Goal: Information Seeking & Learning: Learn about a topic

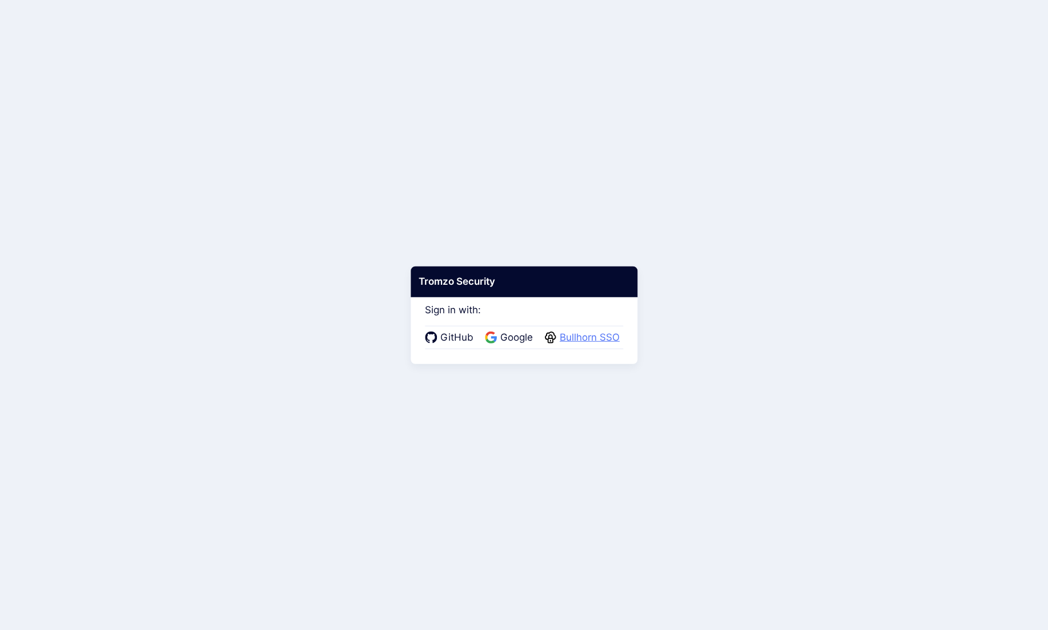
click at [587, 336] on span "Bullhorn SSO" at bounding box center [589, 338] width 67 height 15
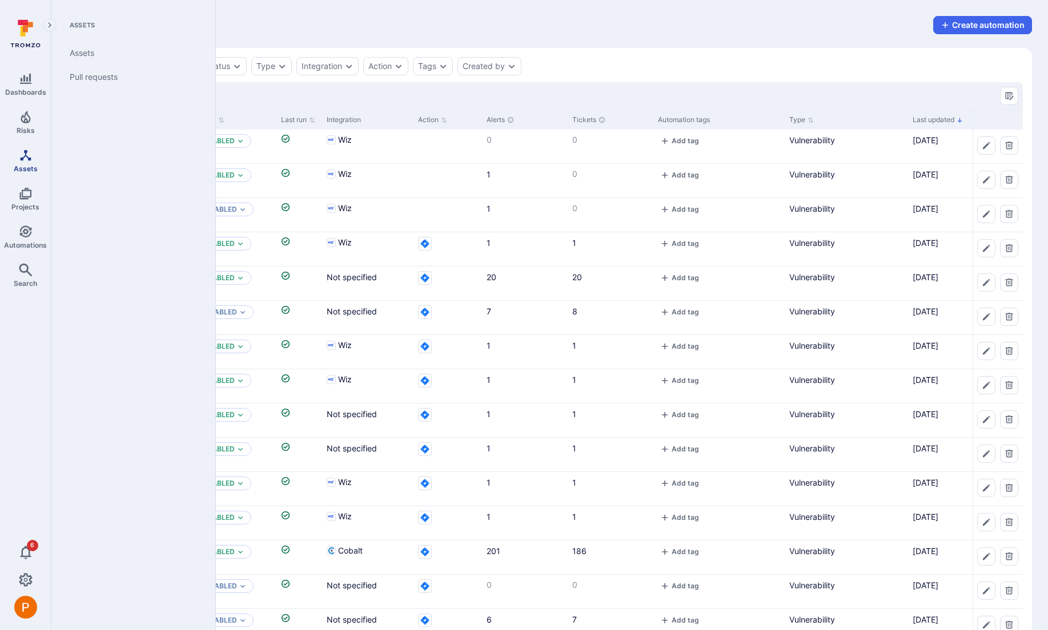
click at [26, 157] on icon "Assets" at bounding box center [26, 155] width 14 height 14
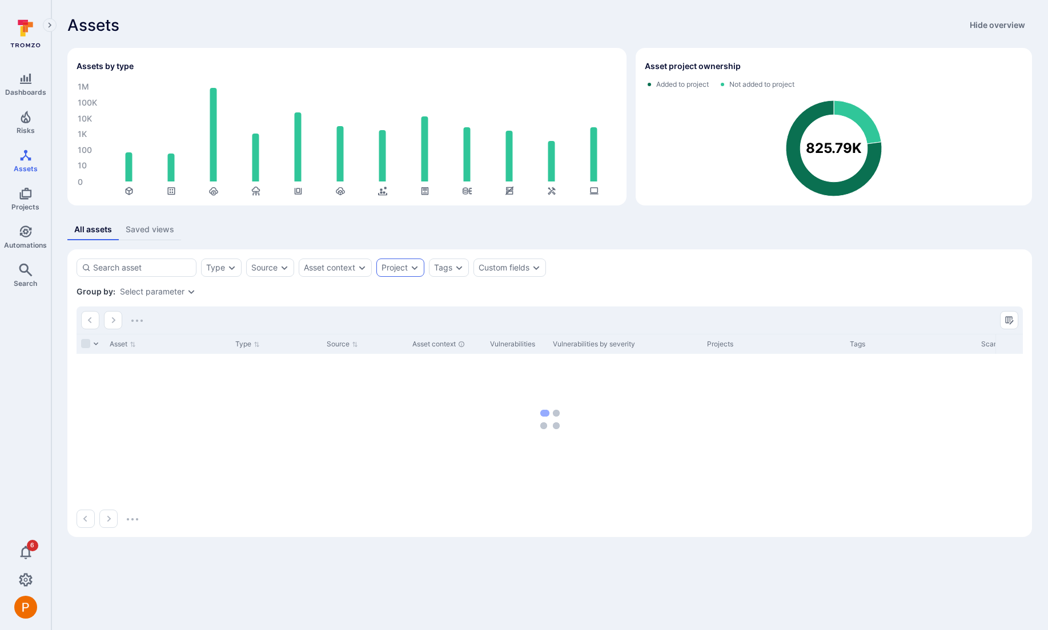
click at [413, 270] on icon "Expand dropdown" at bounding box center [414, 267] width 9 height 9
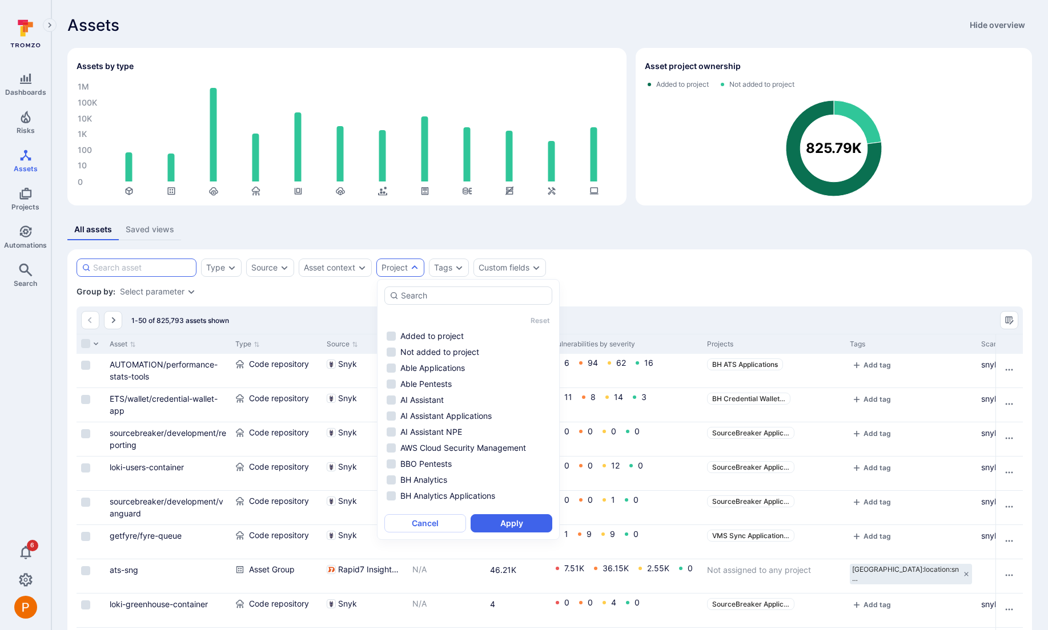
click at [135, 268] on input at bounding box center [142, 267] width 98 height 11
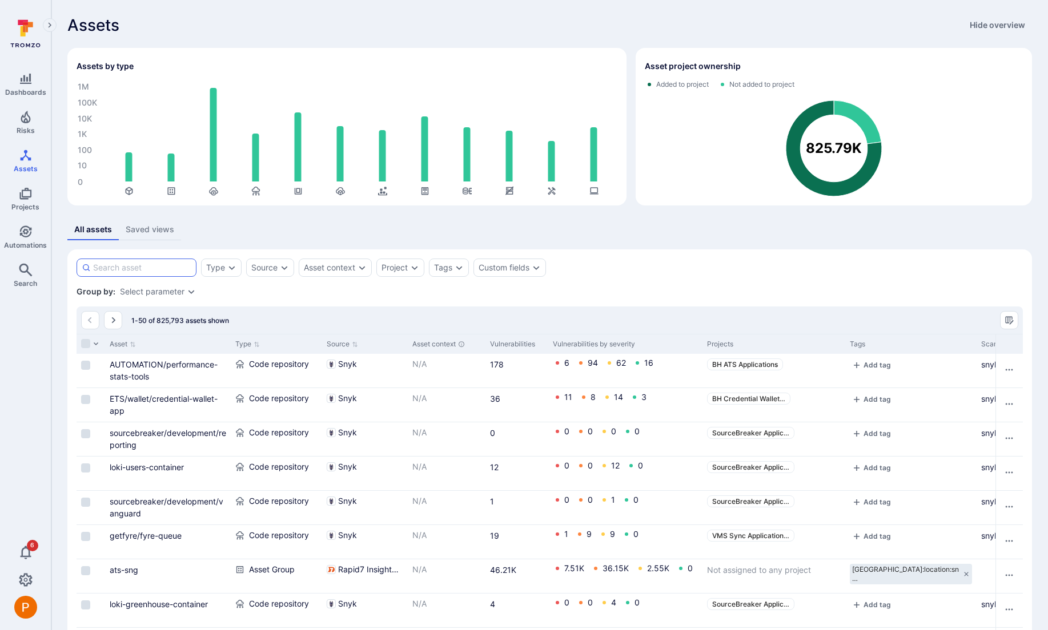
paste input "PROD-ResumeParser"
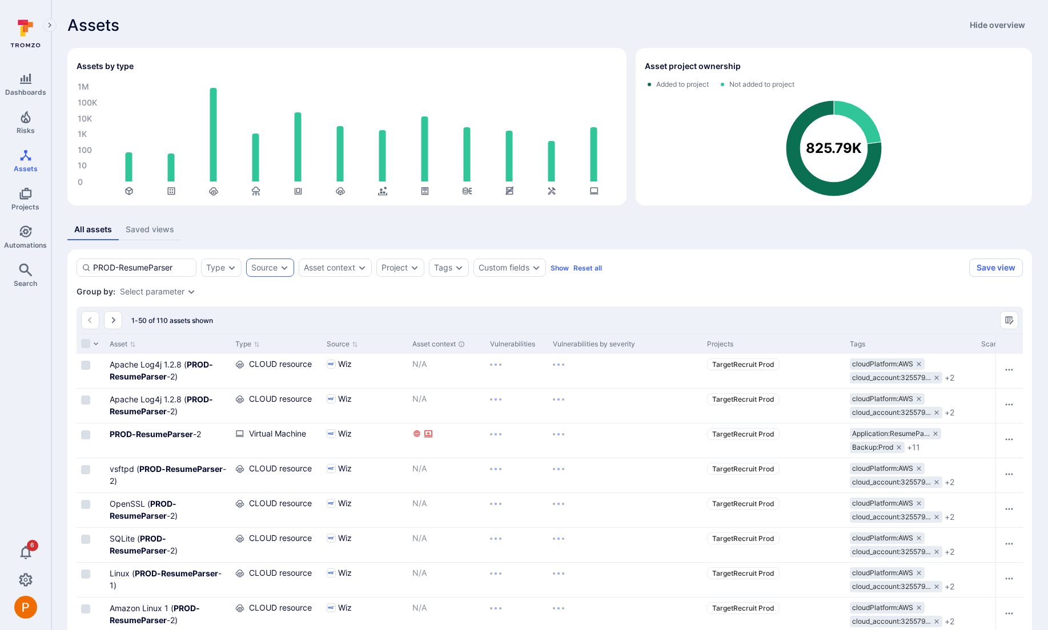
click at [288, 269] on icon "Expand dropdown" at bounding box center [284, 267] width 9 height 9
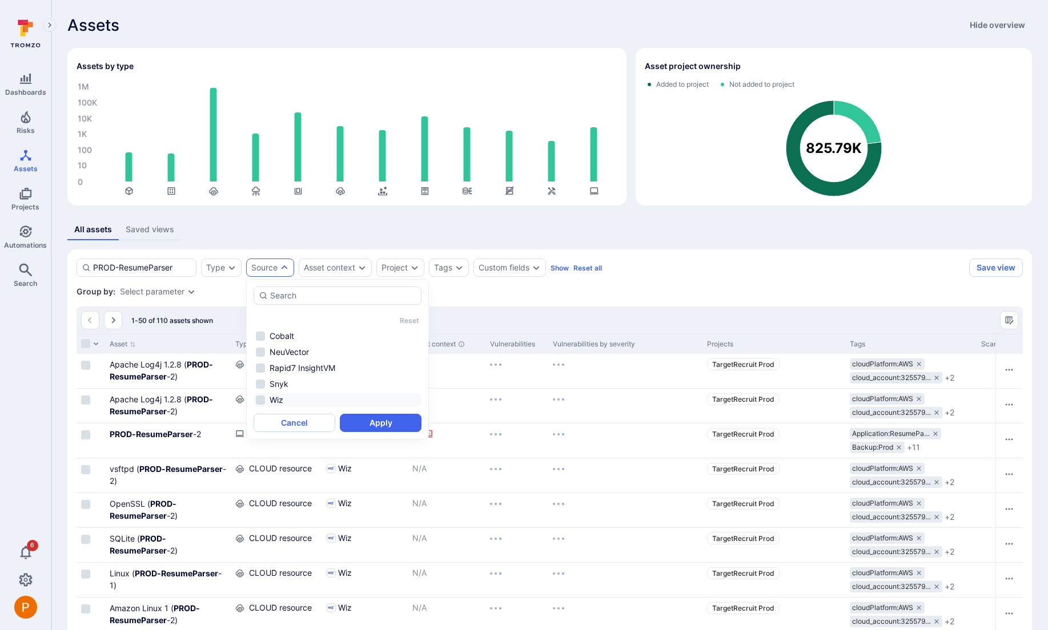
click at [264, 399] on li "Wiz" at bounding box center [338, 400] width 168 height 14
click at [373, 422] on button "Apply" at bounding box center [381, 423] width 82 height 18
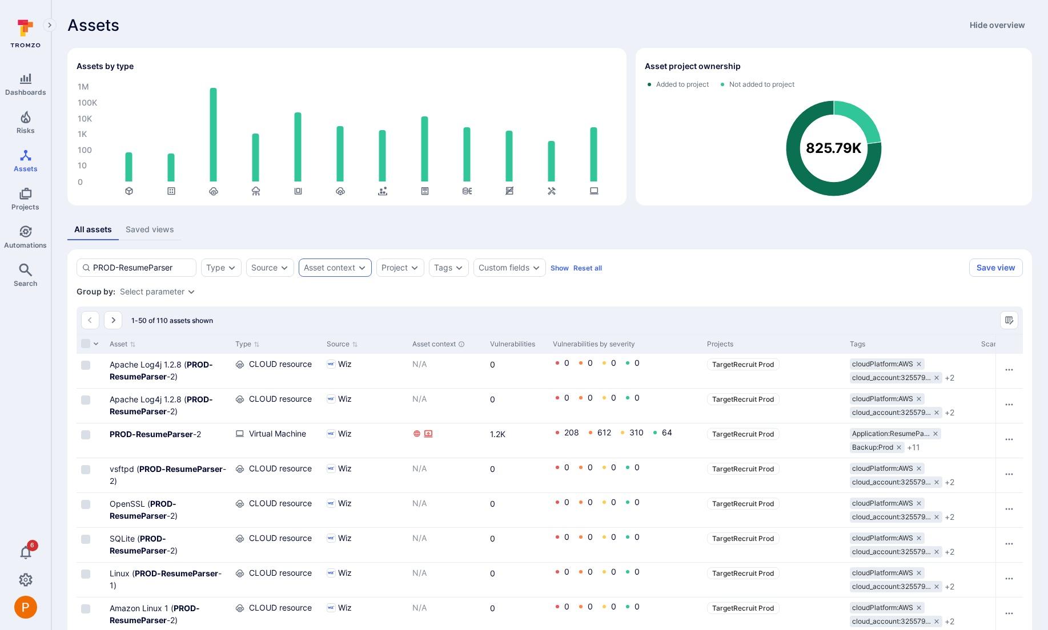
click at [352, 274] on div "Asset context" at bounding box center [335, 268] width 73 height 18
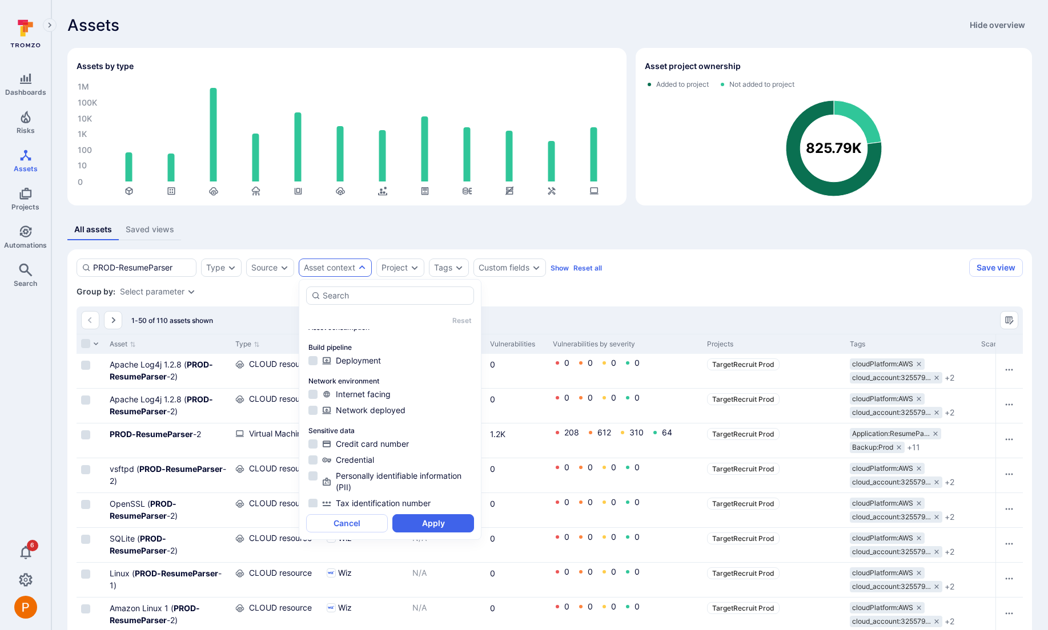
scroll to position [39, 0]
click at [525, 289] on div "Group by: Select parameter" at bounding box center [550, 291] width 946 height 11
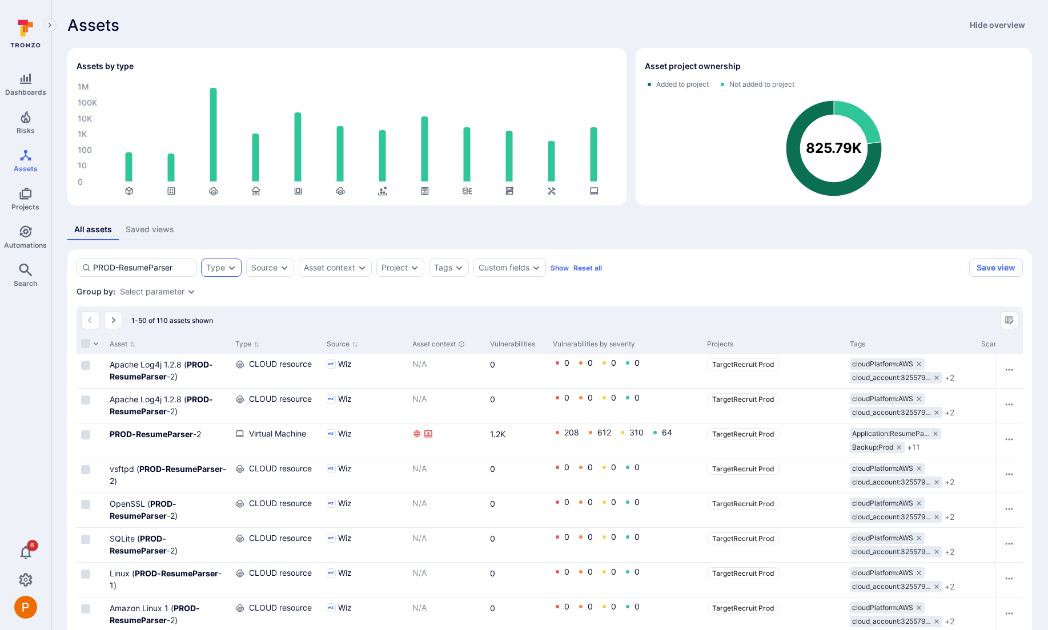
click at [233, 267] on icon "Expand dropdown" at bounding box center [232, 268] width 6 height 4
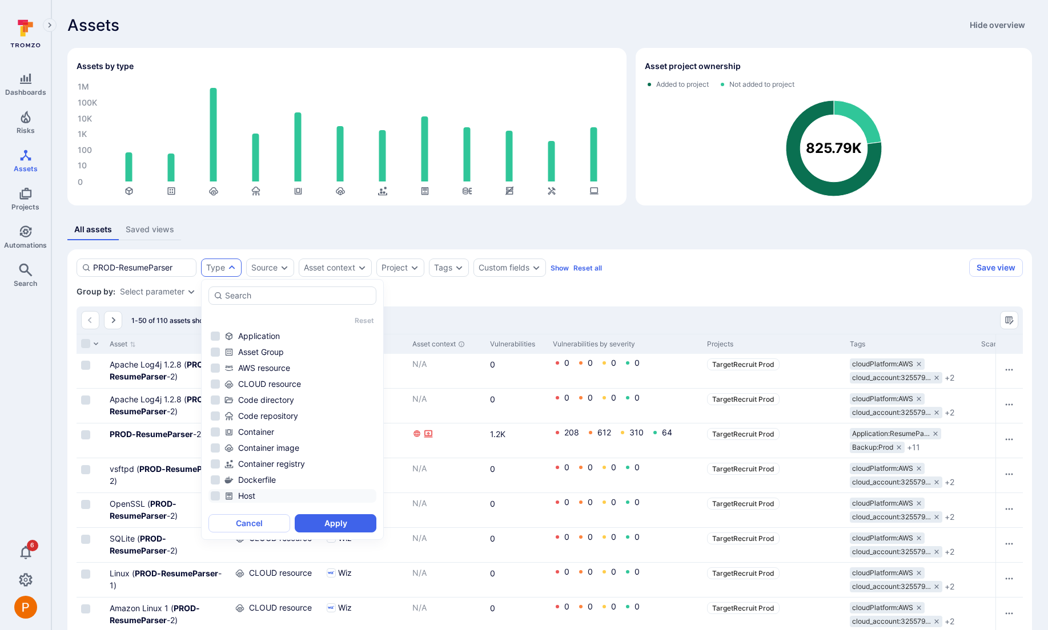
click at [214, 497] on li "Host" at bounding box center [292, 496] width 168 height 14
click at [217, 449] on li "Container image" at bounding box center [292, 448] width 168 height 14
click at [216, 433] on li "Container" at bounding box center [292, 432] width 168 height 14
click at [325, 523] on button "Apply" at bounding box center [336, 523] width 82 height 18
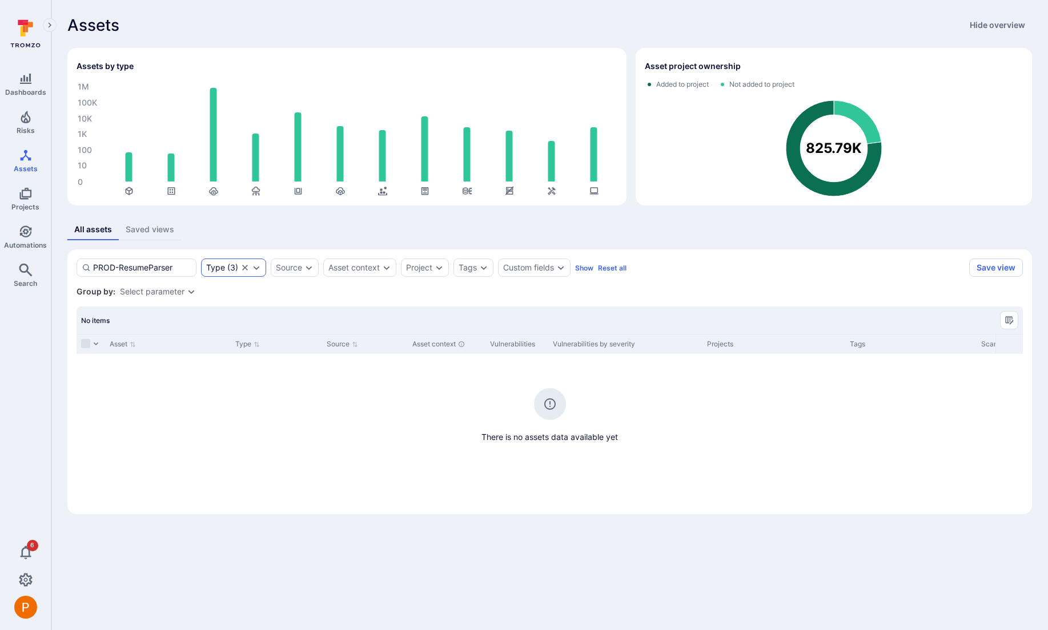
click at [258, 268] on icon "Expand dropdown" at bounding box center [257, 268] width 6 height 4
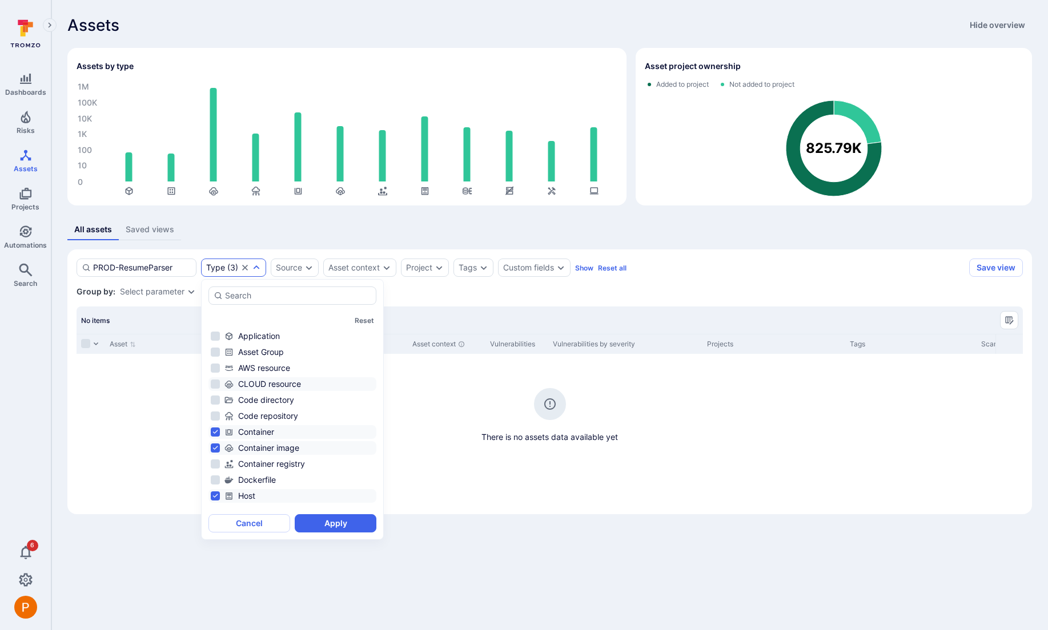
click at [218, 386] on li "CLOUD resource" at bounding box center [292, 384] width 168 height 14
click at [325, 524] on button "Apply" at bounding box center [336, 523] width 82 height 18
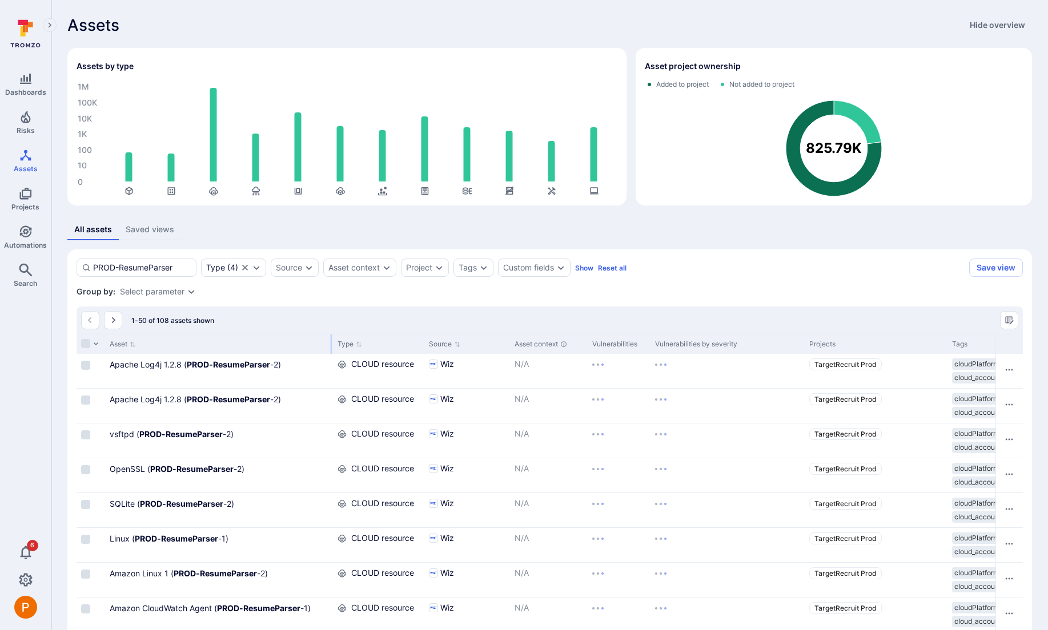
drag, startPoint x: 229, startPoint y: 342, endPoint x: 331, endPoint y: 343, distance: 102.2
click at [331, 343] on div at bounding box center [332, 344] width 2 height 19
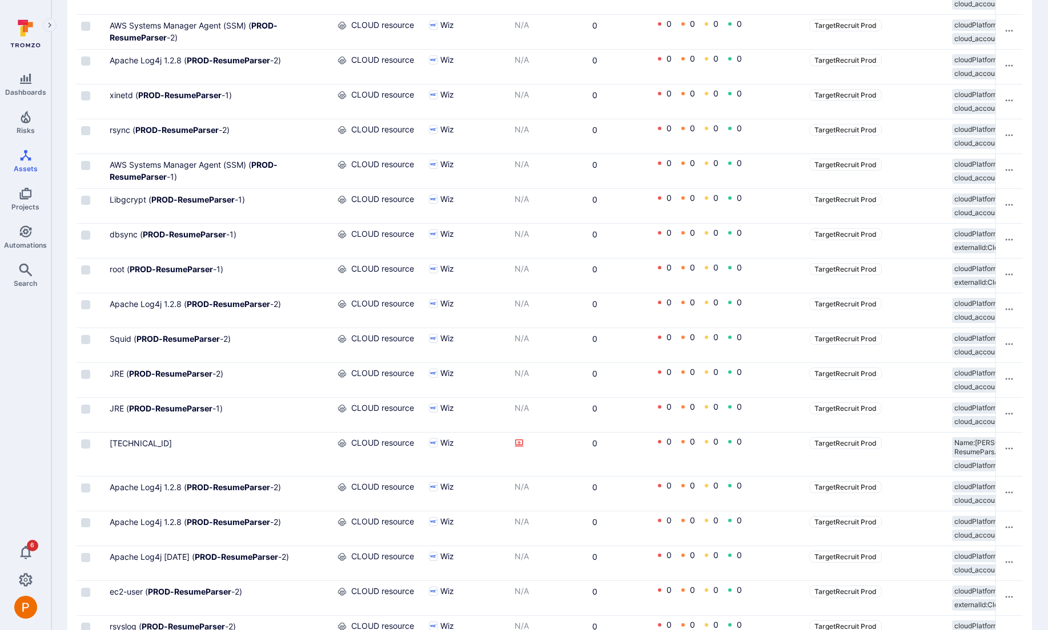
scroll to position [1513, 0]
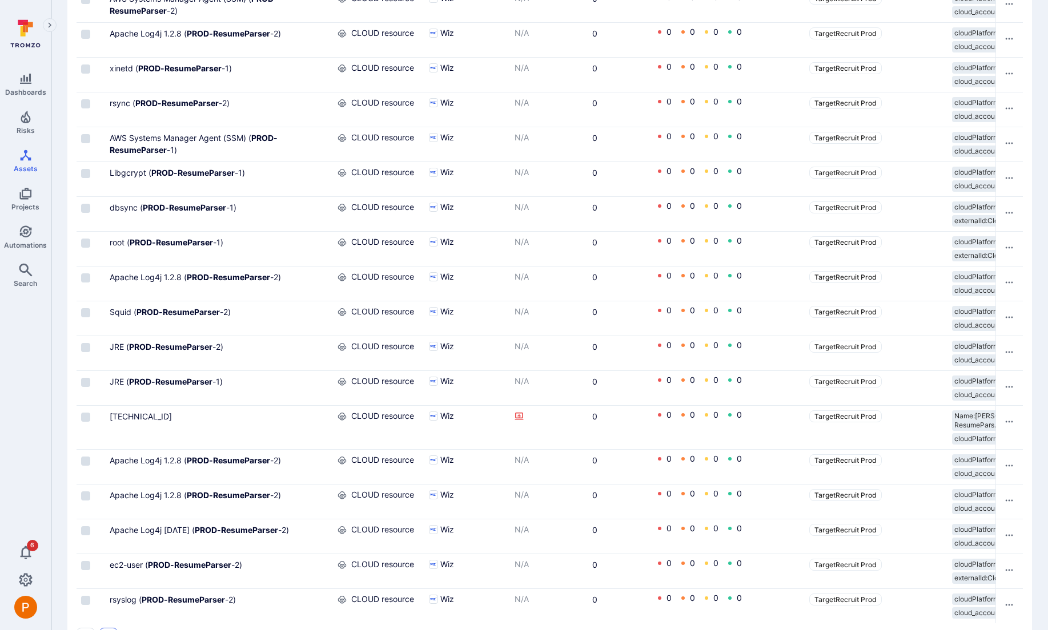
click at [110, 630] on icon "Go to the next page" at bounding box center [108, 637] width 9 height 9
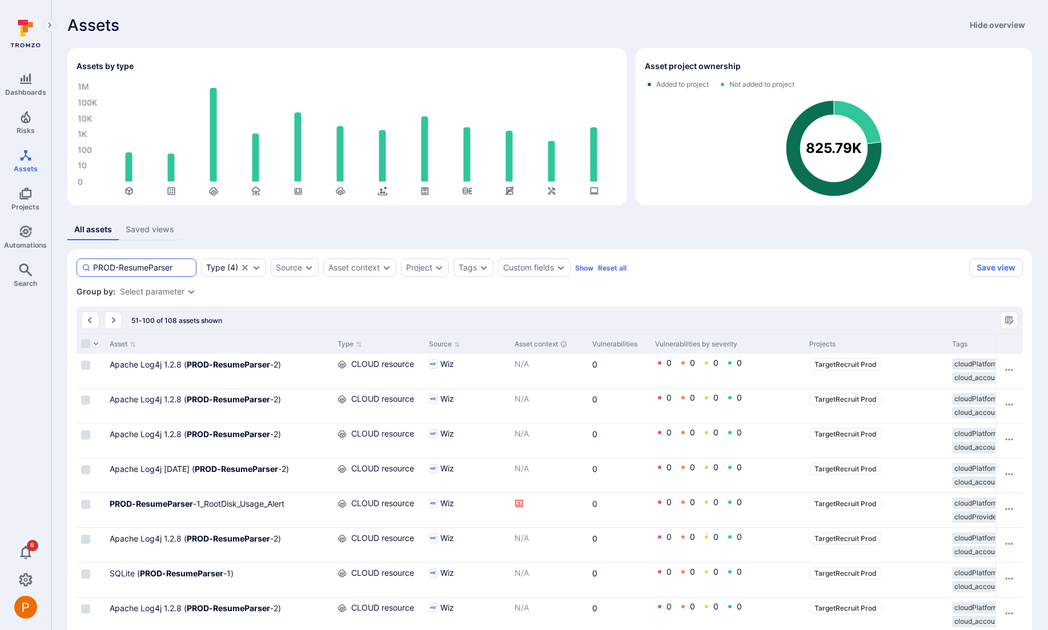
drag, startPoint x: 177, startPoint y: 269, endPoint x: 77, endPoint y: 263, distance: 100.7
click at [77, 263] on div "PROD-ResumeParser" at bounding box center [137, 268] width 120 height 18
paste input "DEV"
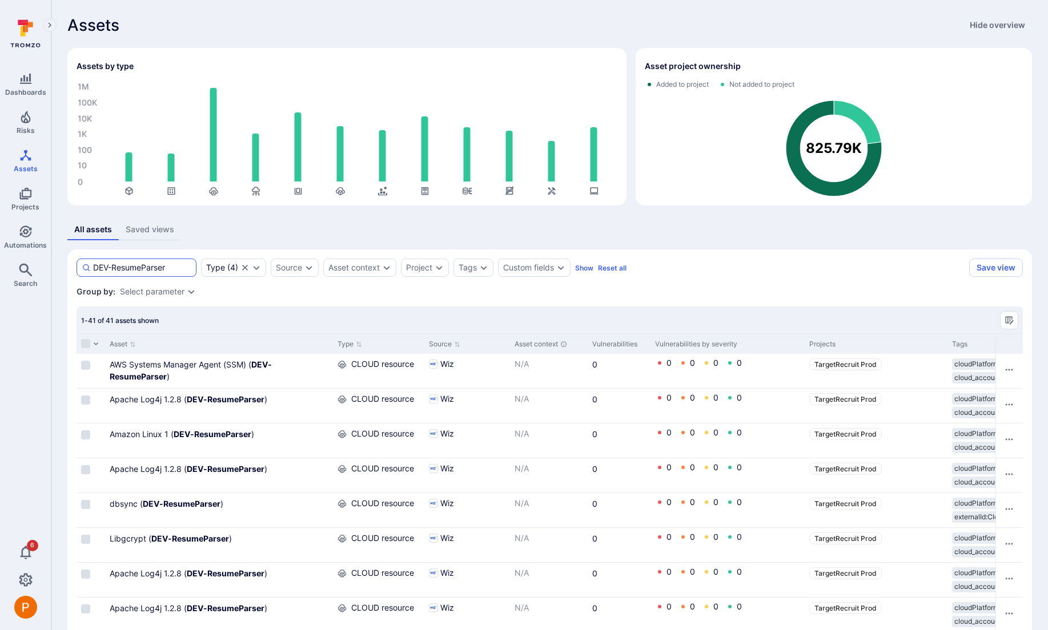
drag, startPoint x: 178, startPoint y: 268, endPoint x: 89, endPoint y: 267, distance: 89.1
click at [89, 267] on div "DEV-ResumeParser" at bounding box center [137, 268] width 120 height 18
paste input "PROD-GSA-Geocode-PPD"
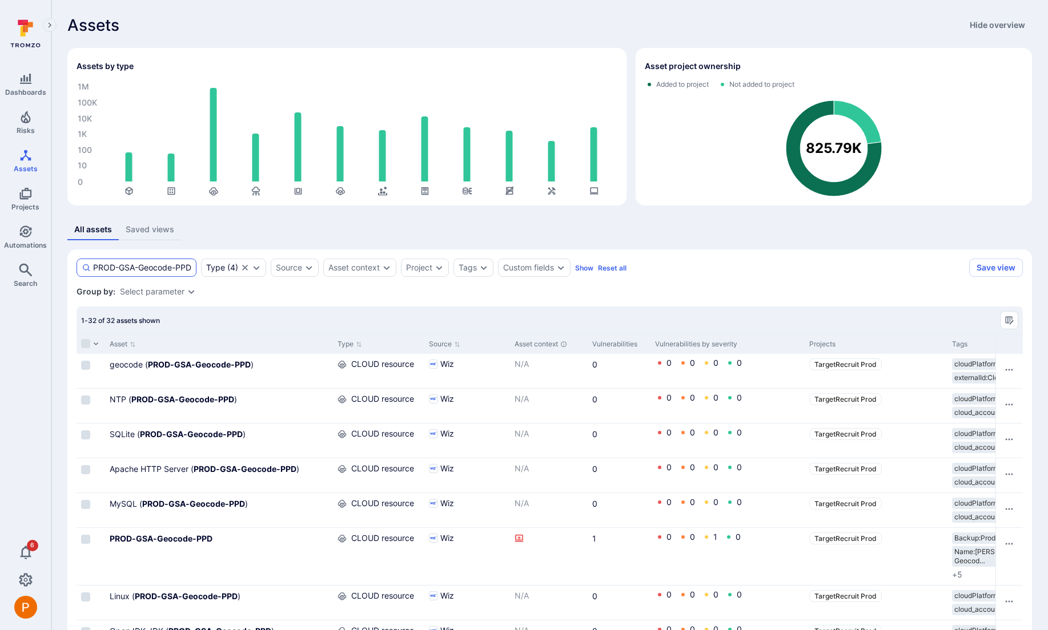
click at [164, 262] on input "PROD-GSA-Geocode-PPD" at bounding box center [142, 267] width 98 height 11
drag, startPoint x: 93, startPoint y: 266, endPoint x: 194, endPoint y: 273, distance: 101.3
click at [194, 273] on div "PROD-GSA-Geocode-PPD" at bounding box center [137, 268] width 120 height 18
paste input "Daxtra-cvx-"
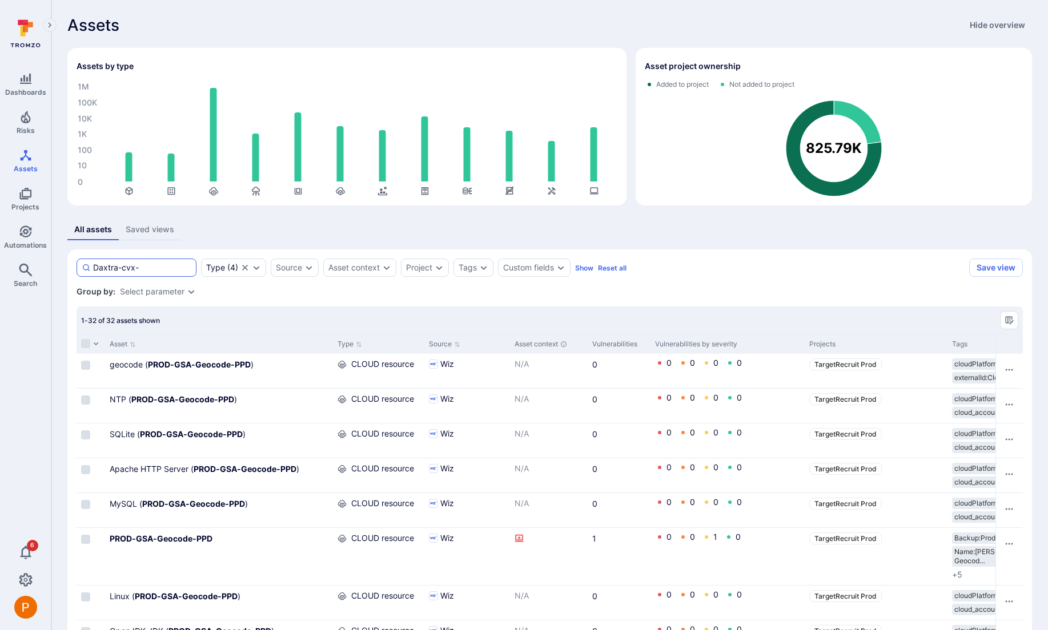
scroll to position [0, 0]
type input "Daxtra-cvx-"
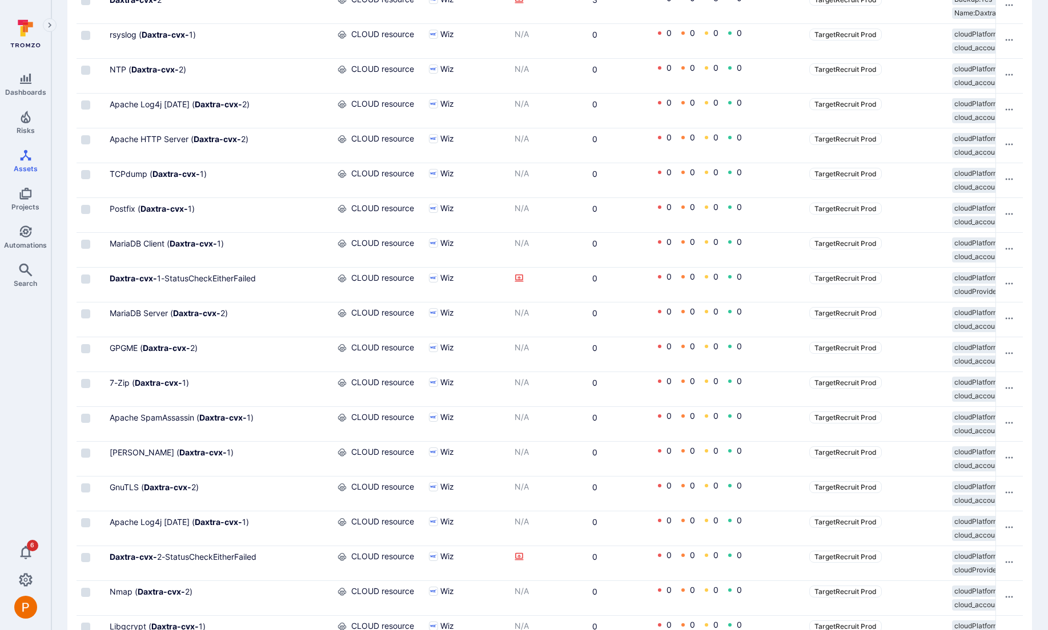
scroll to position [1513, 0]
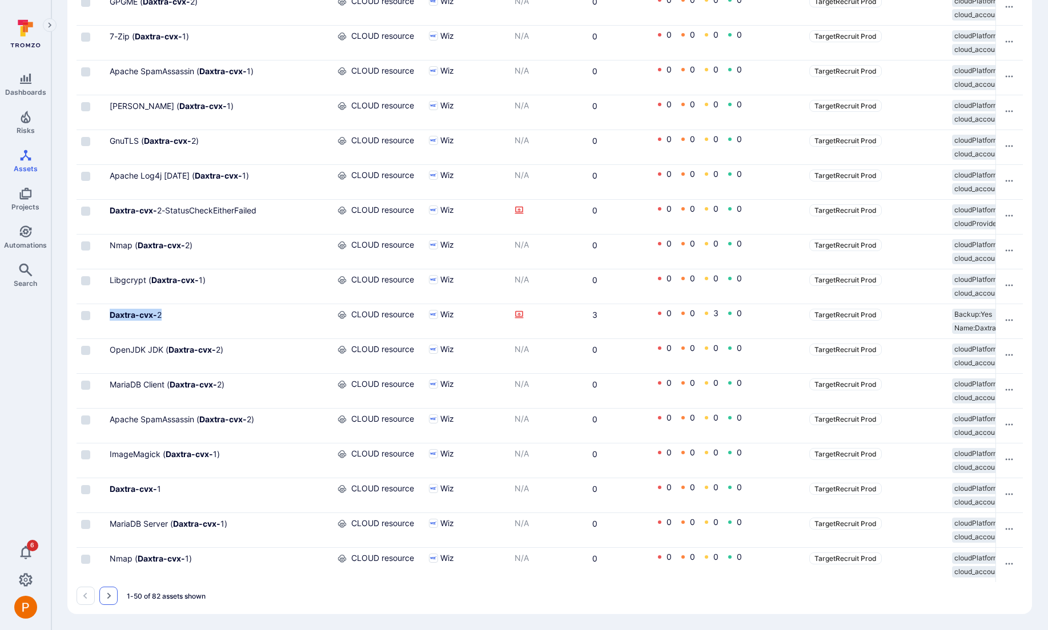
click at [111, 594] on icon "Go to the next page" at bounding box center [108, 596] width 9 height 9
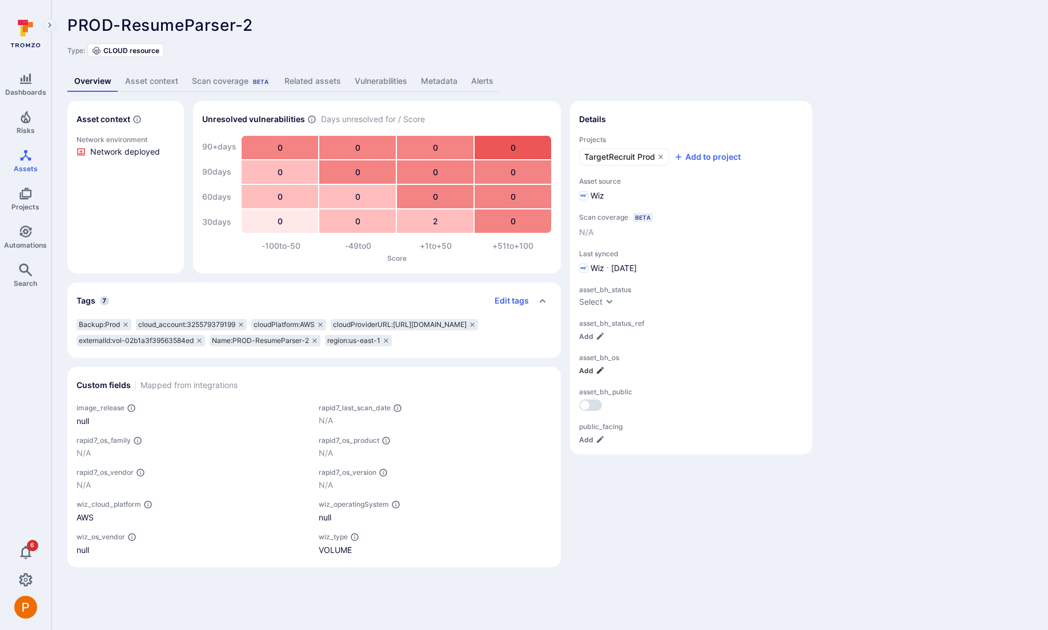
click at [597, 373] on icon "button" at bounding box center [600, 370] width 7 height 7
type input "Amazon Linux 1"
drag, startPoint x: 654, startPoint y: 374, endPoint x: 571, endPoint y: 371, distance: 82.9
click at [571, 371] on section "Details Projects TargetRecruit Prod Add to project Asset source Wiz Scan covera…" at bounding box center [691, 280] width 242 height 358
click at [597, 372] on icon "button" at bounding box center [600, 370] width 7 height 7
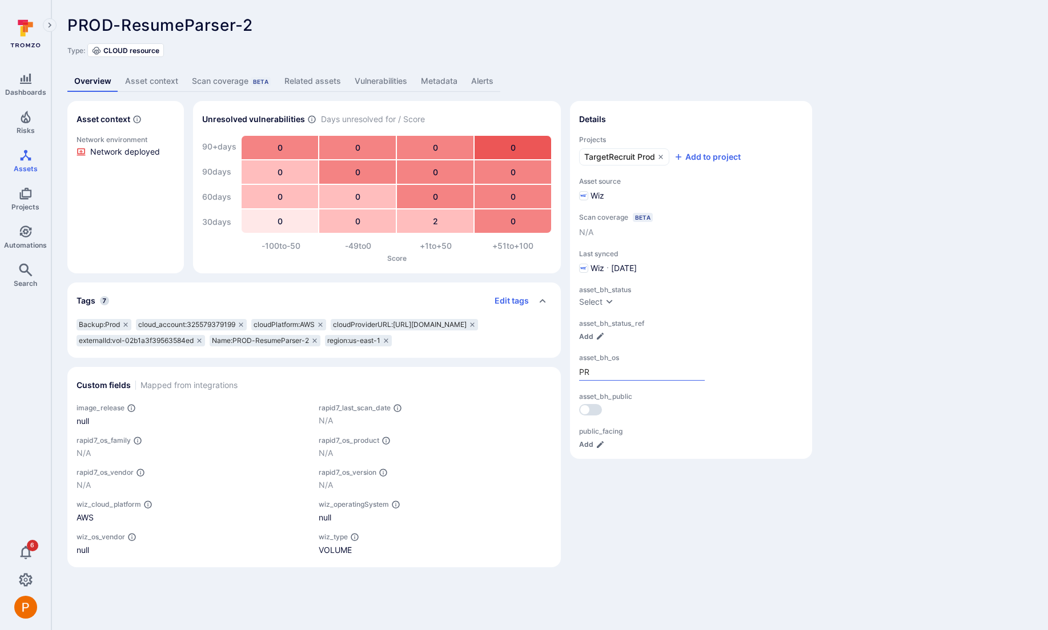
type input "P"
type input "Amazon Linux 1"
click at [602, 371] on icon "button" at bounding box center [600, 370] width 9 height 9
type input "Amazon Linux 1"
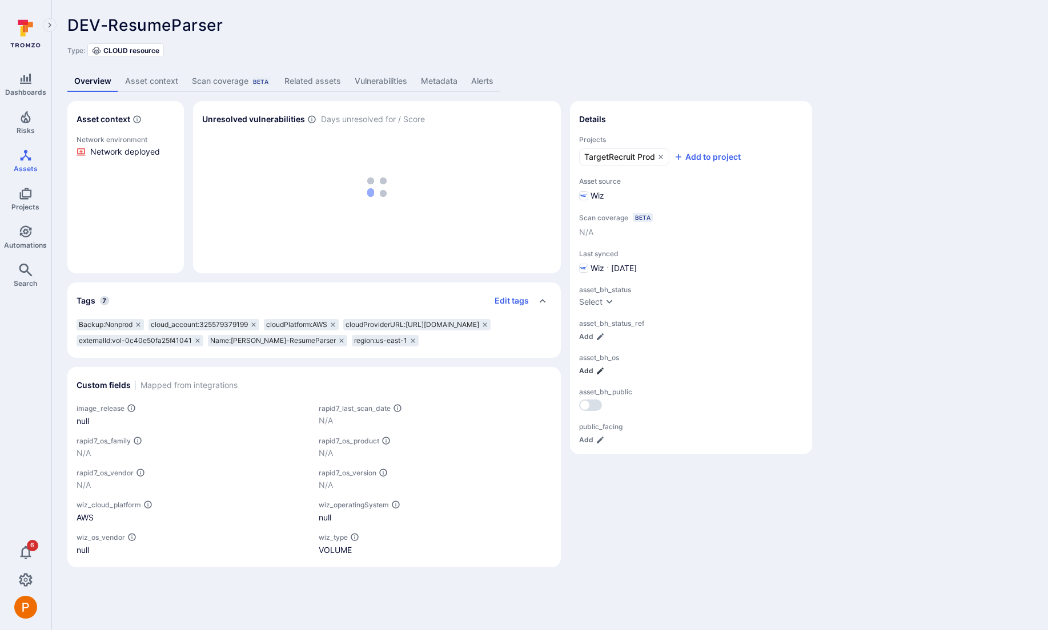
click at [598, 374] on icon "button" at bounding box center [600, 371] width 9 height 9
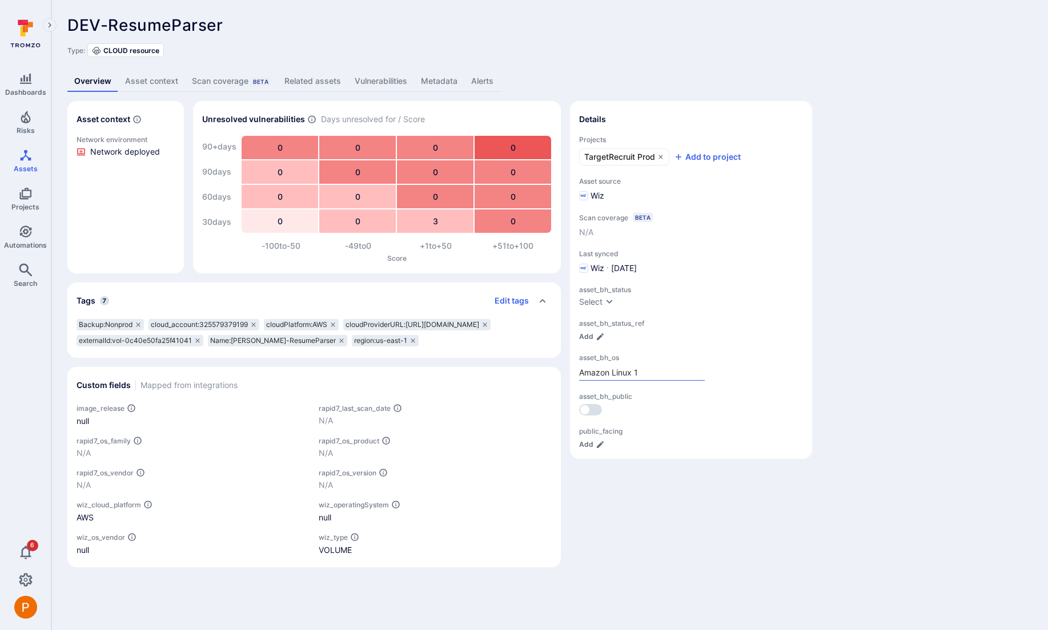
type input "Amazon Linux 1"
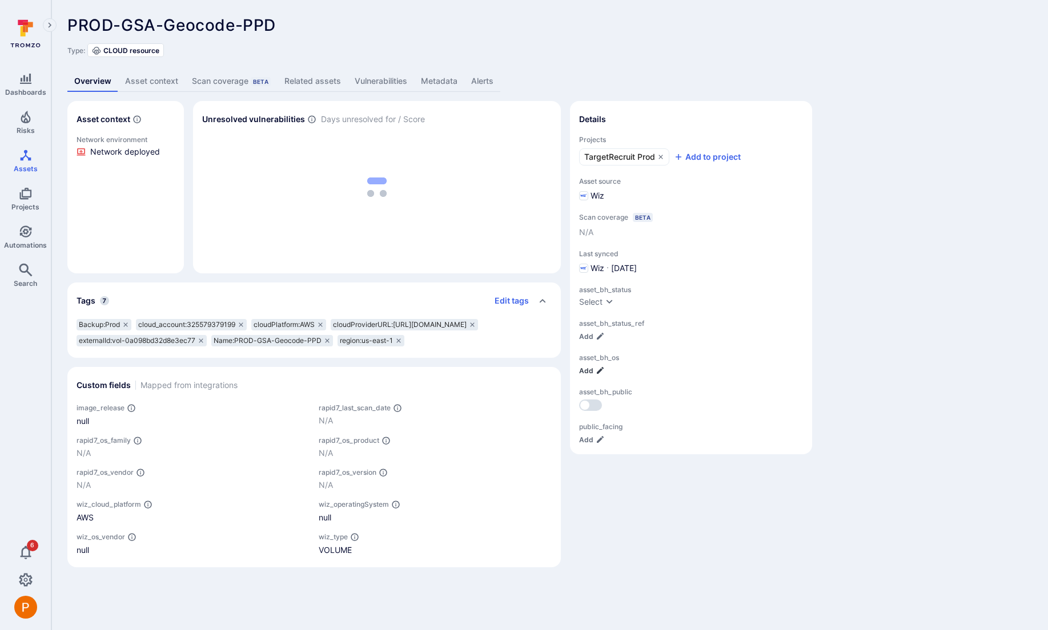
click at [597, 369] on icon "button" at bounding box center [600, 370] width 9 height 9
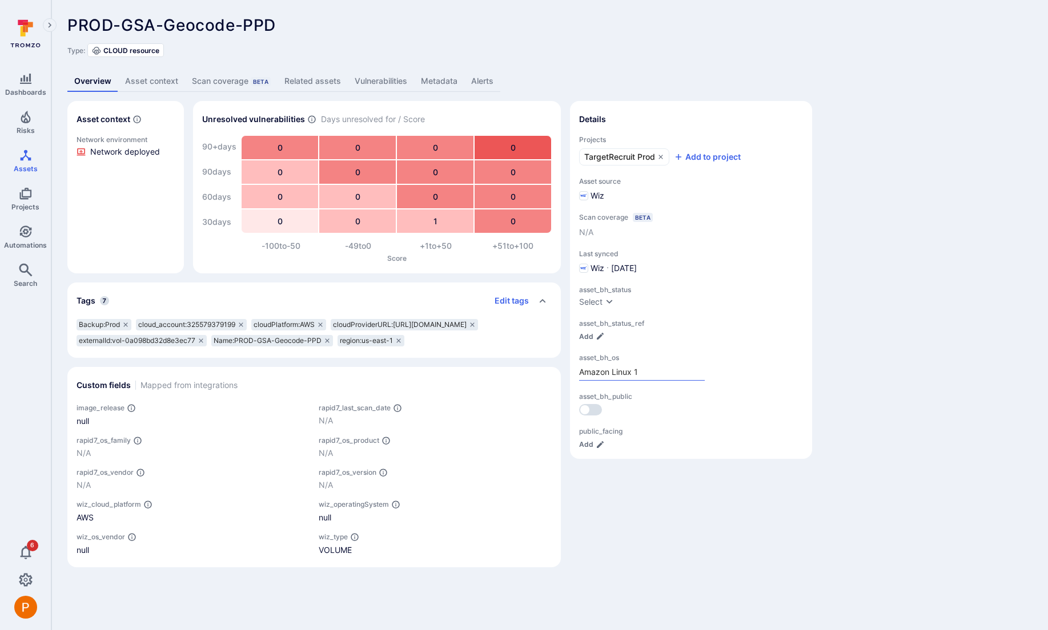
type input "Amazon Linux 1"
click at [447, 79] on link "Metadata" at bounding box center [439, 81] width 50 height 21
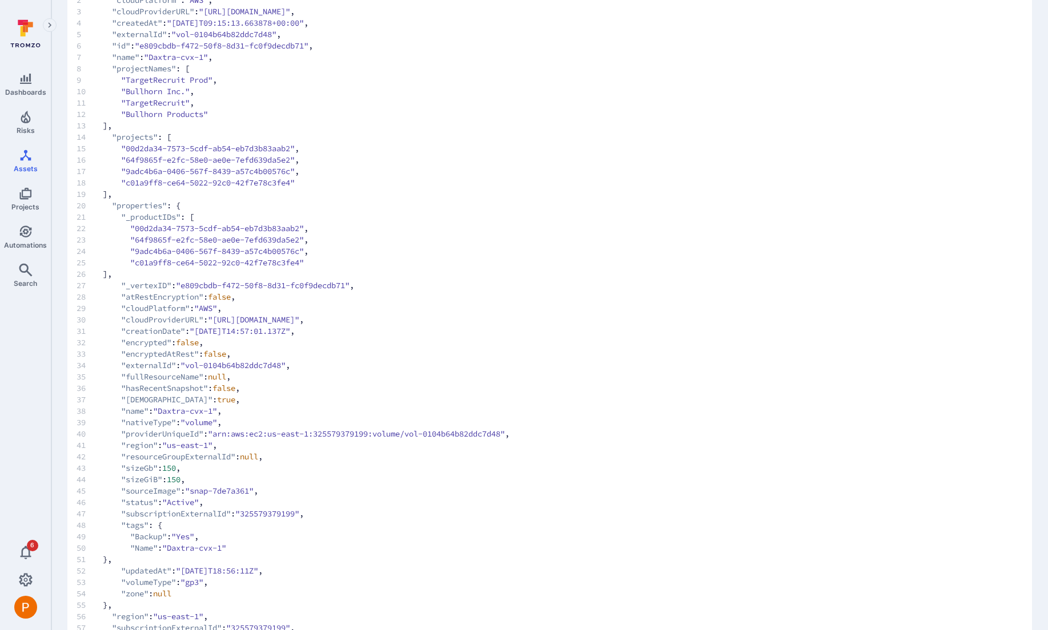
scroll to position [148, 0]
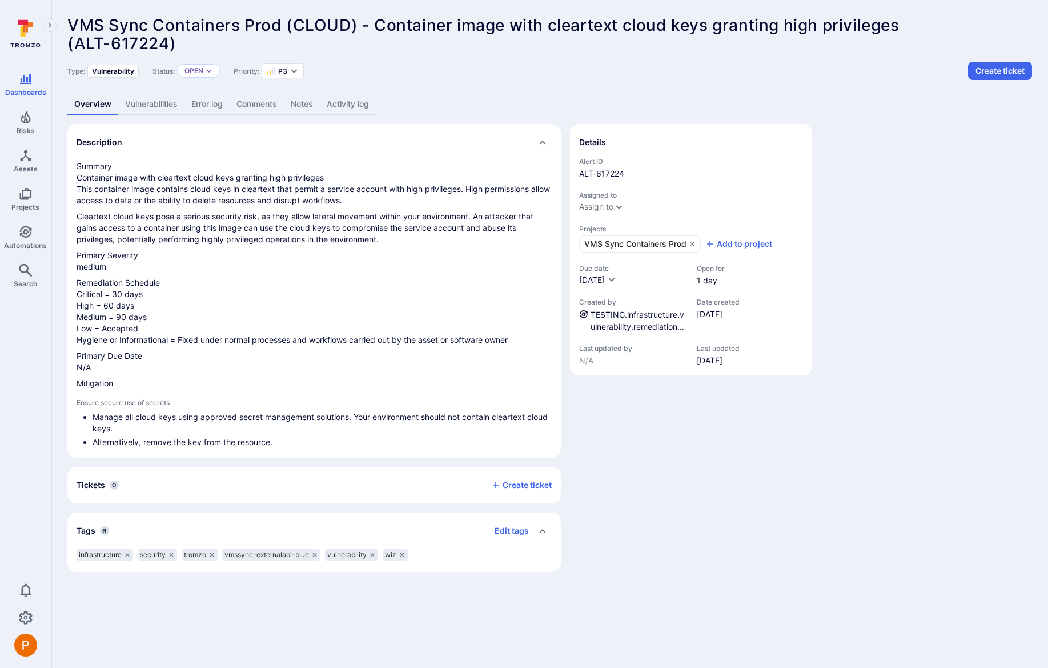
scroll to position [128, 0]
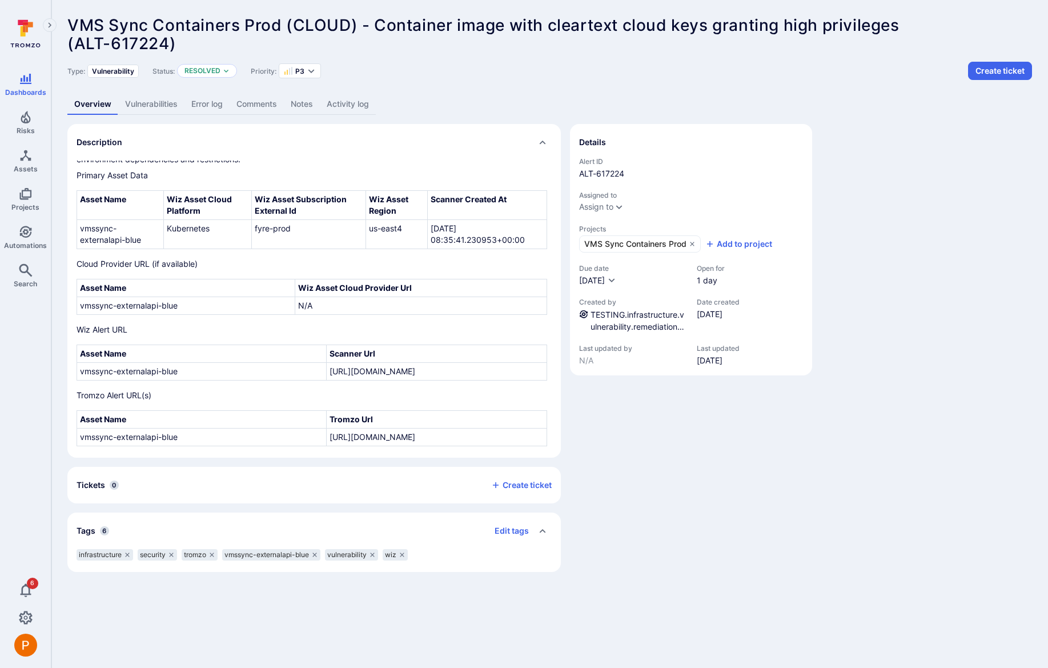
scroll to position [447, 0]
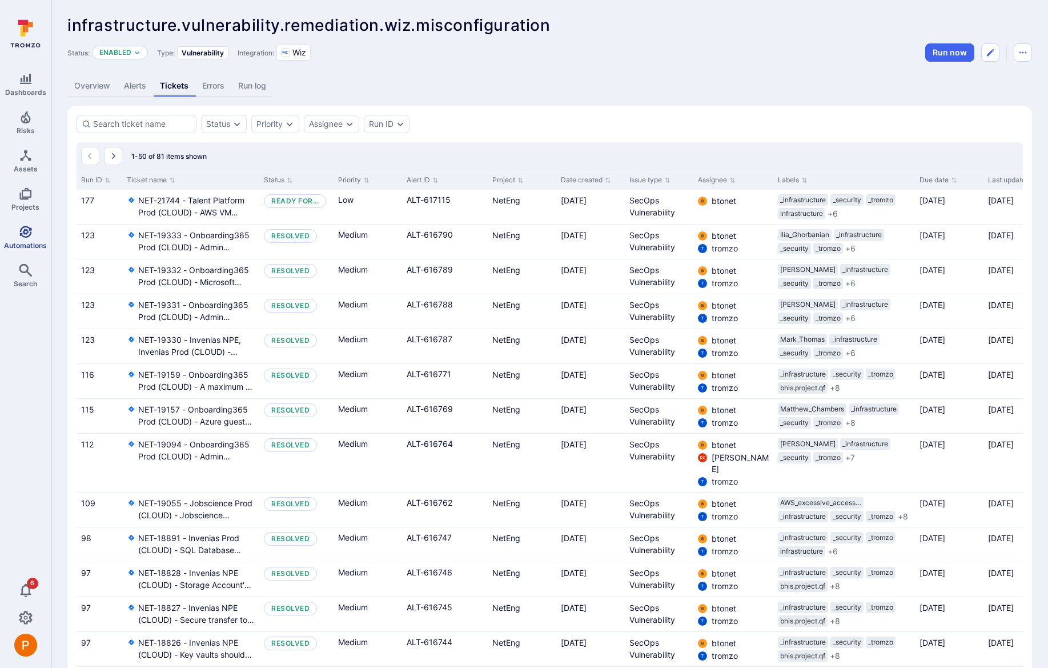
click at [29, 241] on span "Automations" at bounding box center [25, 245] width 43 height 9
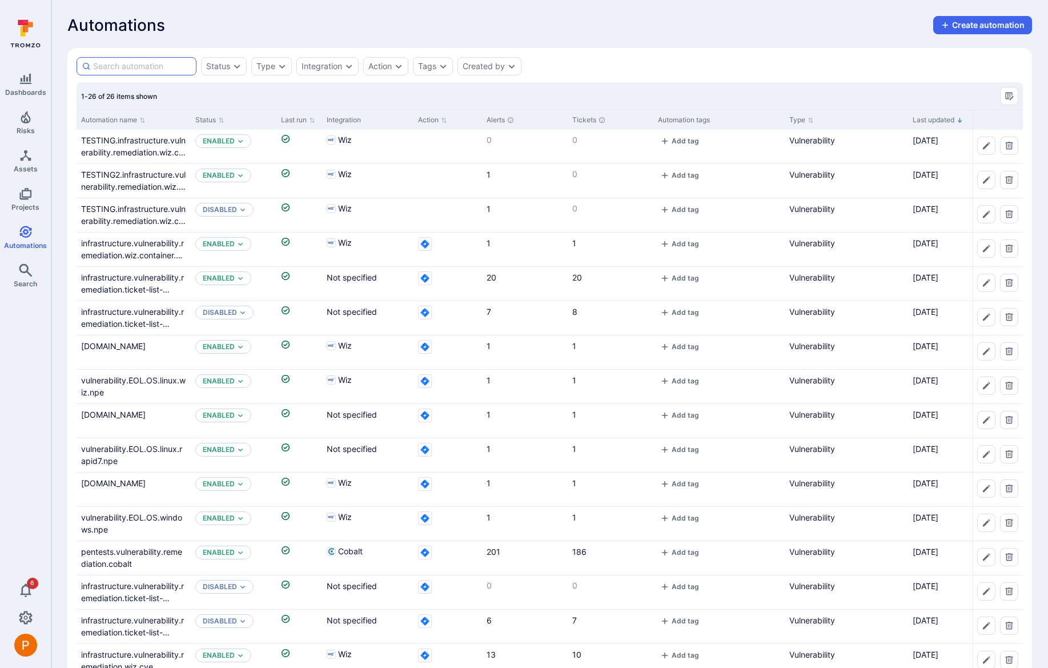
click at [126, 66] on input at bounding box center [142, 66] width 98 height 11
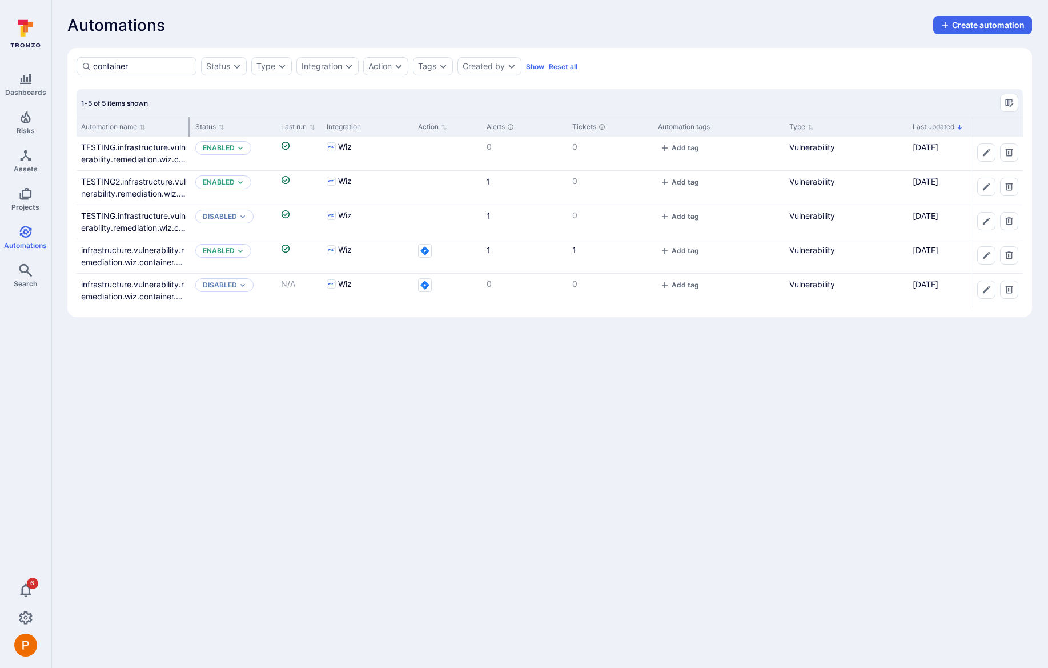
type input "container"
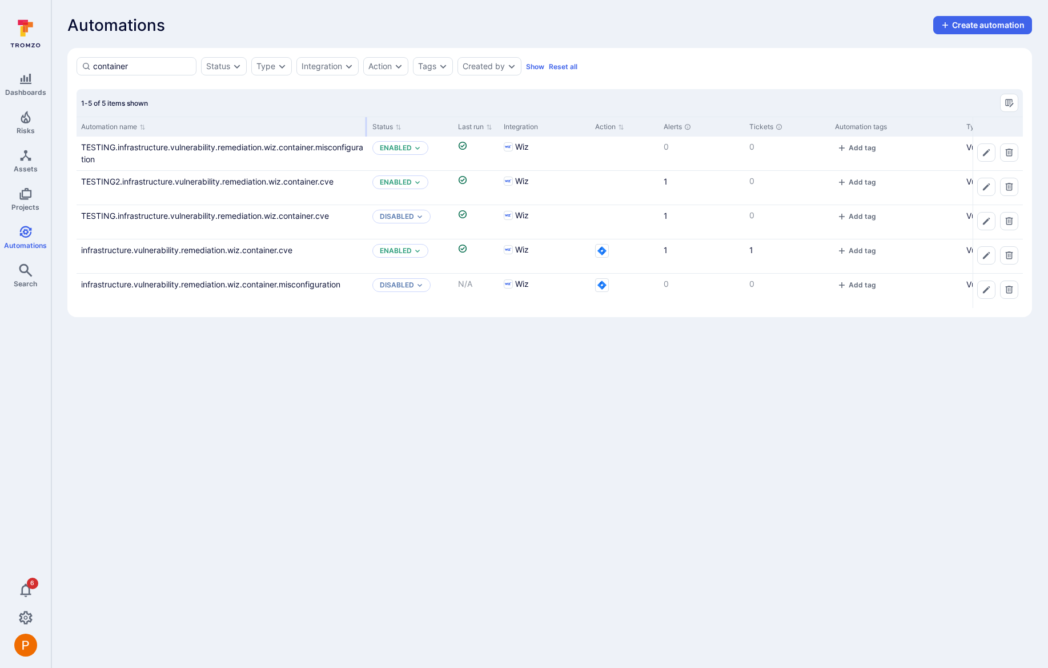
drag, startPoint x: 188, startPoint y: 125, endPoint x: 365, endPoint y: 126, distance: 177.0
click at [365, 126] on div at bounding box center [366, 126] width 2 height 19
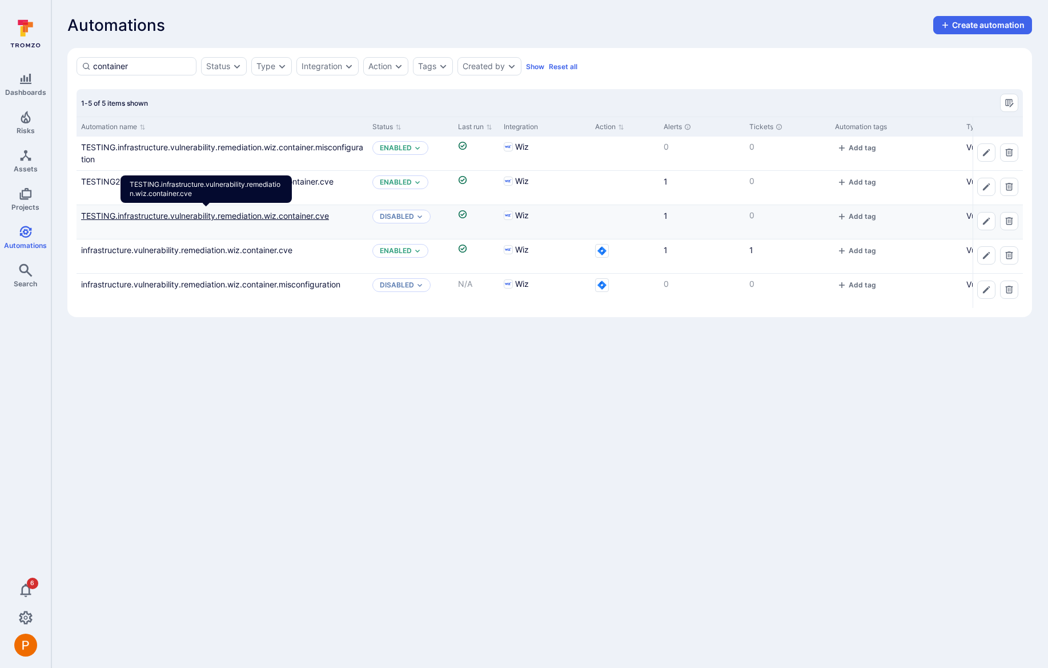
click at [287, 214] on link "TESTING.infrastructure.vulnerability.remediation.wiz.container.cve" at bounding box center [205, 216] width 248 height 10
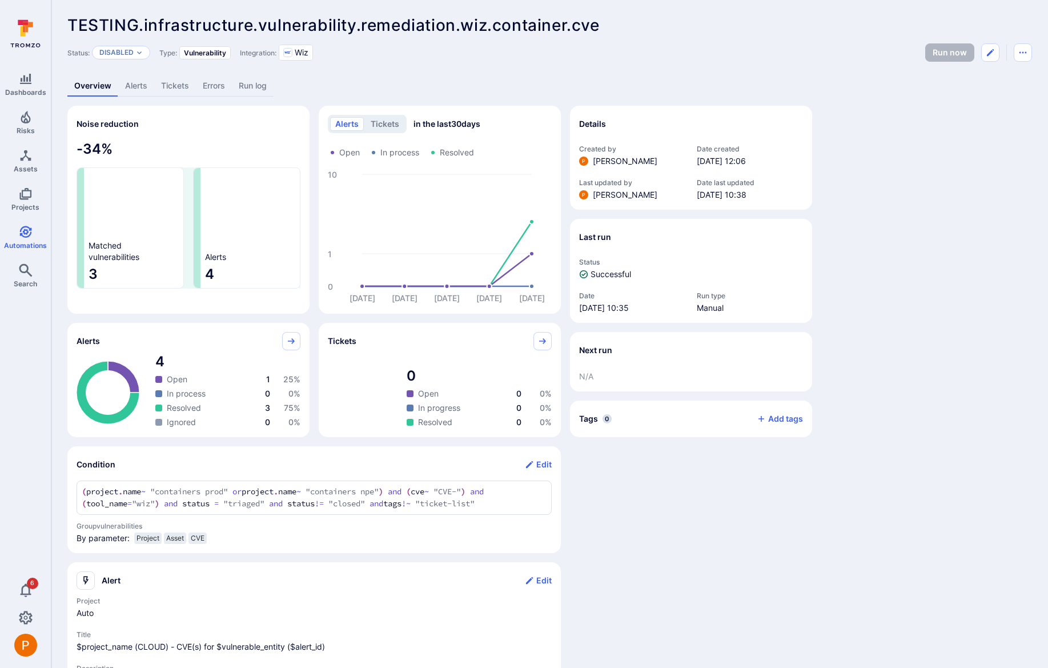
click at [138, 85] on link "Alerts" at bounding box center [136, 85] width 36 height 21
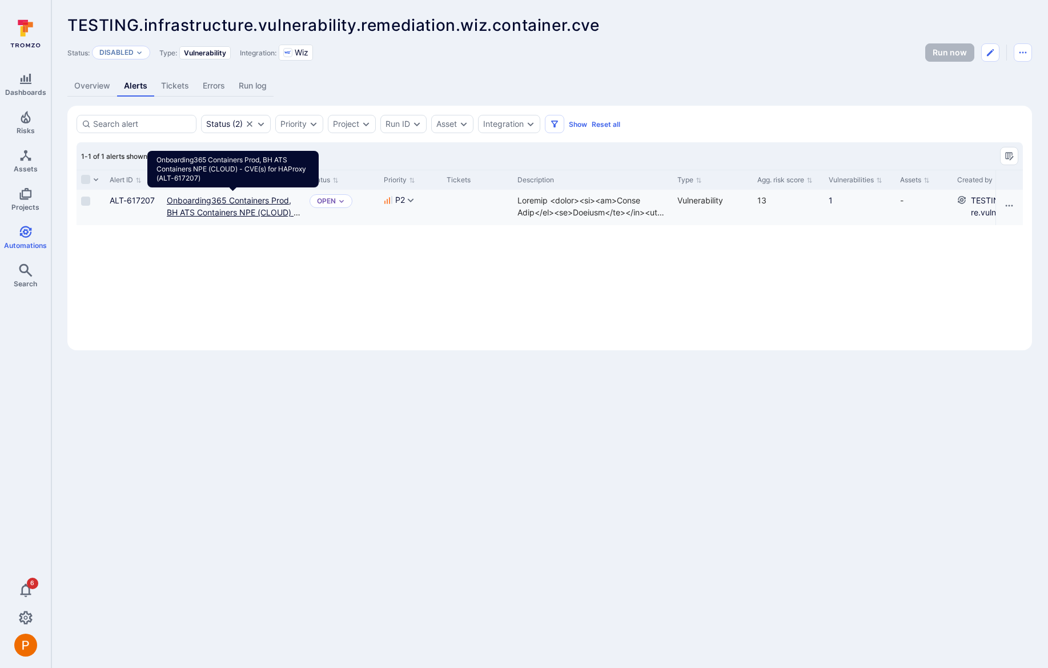
click at [232, 202] on link "Onboarding365 Containers Prod, BH ATS Containers NPE (CLOUD) - CVE(s) for HAPro…" at bounding box center [234, 212] width 134 height 34
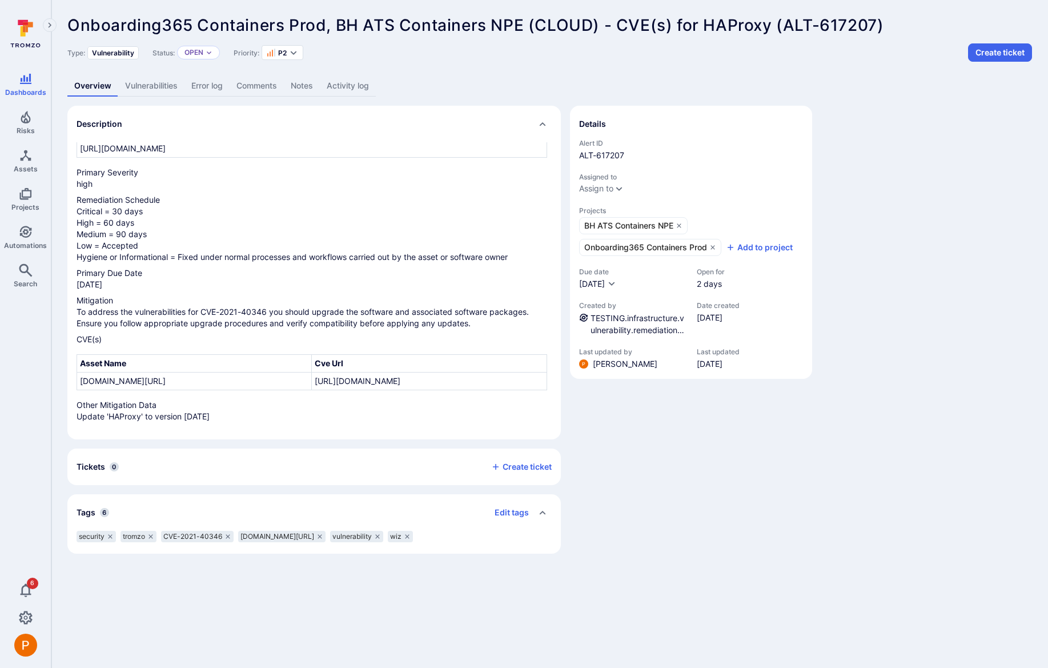
scroll to position [76, 0]
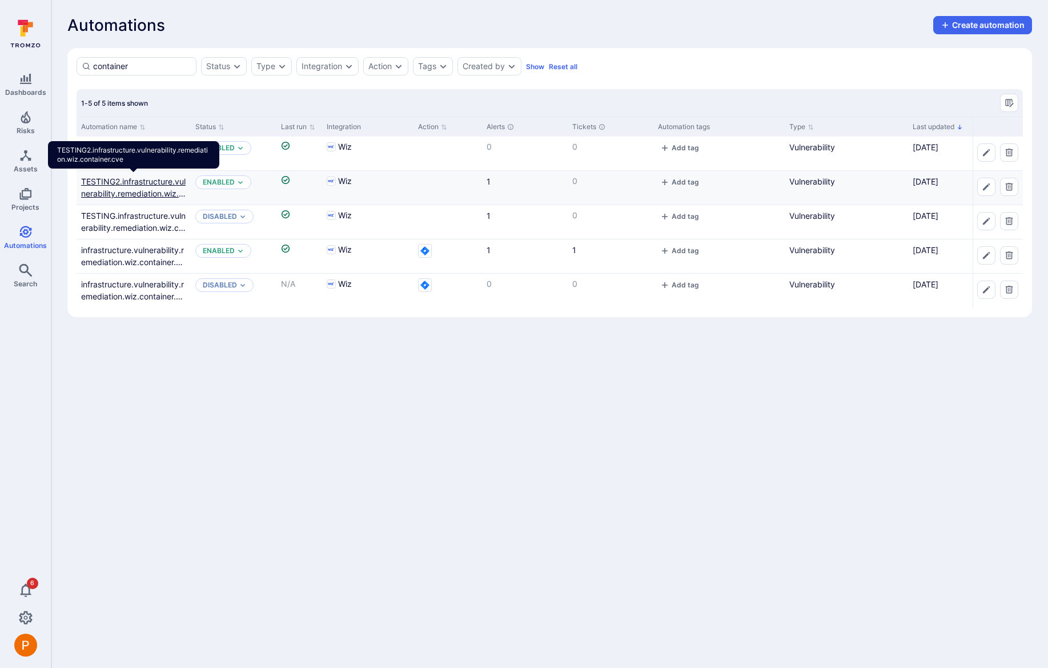
click at [135, 182] on link "TESTING2.infrastructure.vulnerability.remediation.wiz.container.cve" at bounding box center [133, 193] width 104 height 34
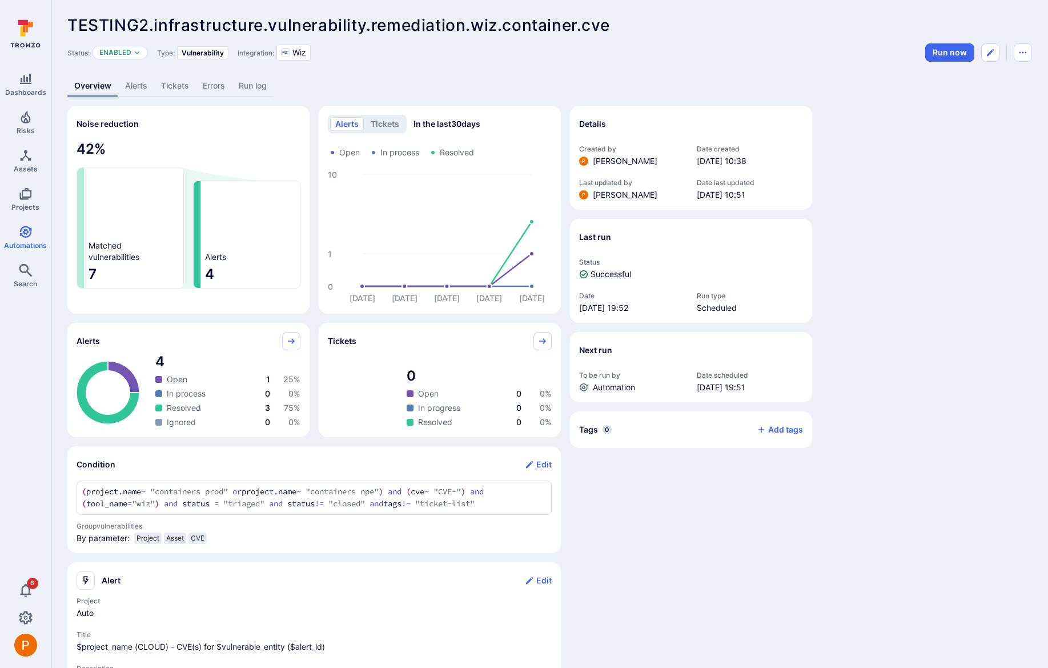
click at [133, 87] on link "Alerts" at bounding box center [136, 85] width 36 height 21
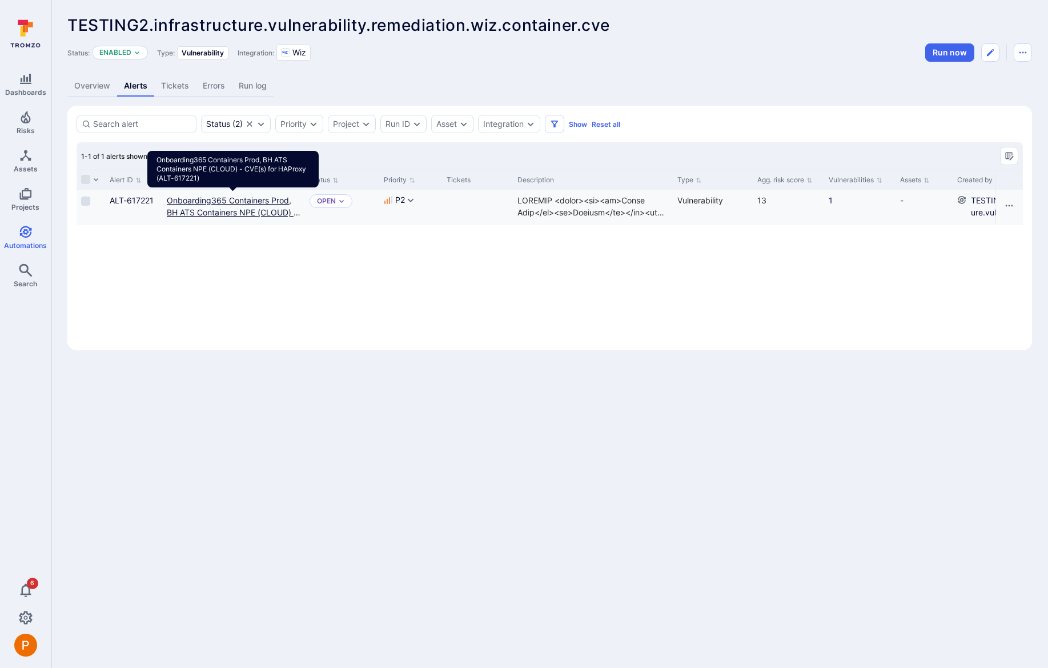
click at [234, 211] on link "Onboarding365 Containers Prod, BH ATS Containers NPE (CLOUD) - CVE(s) for HAPro…" at bounding box center [234, 212] width 134 height 34
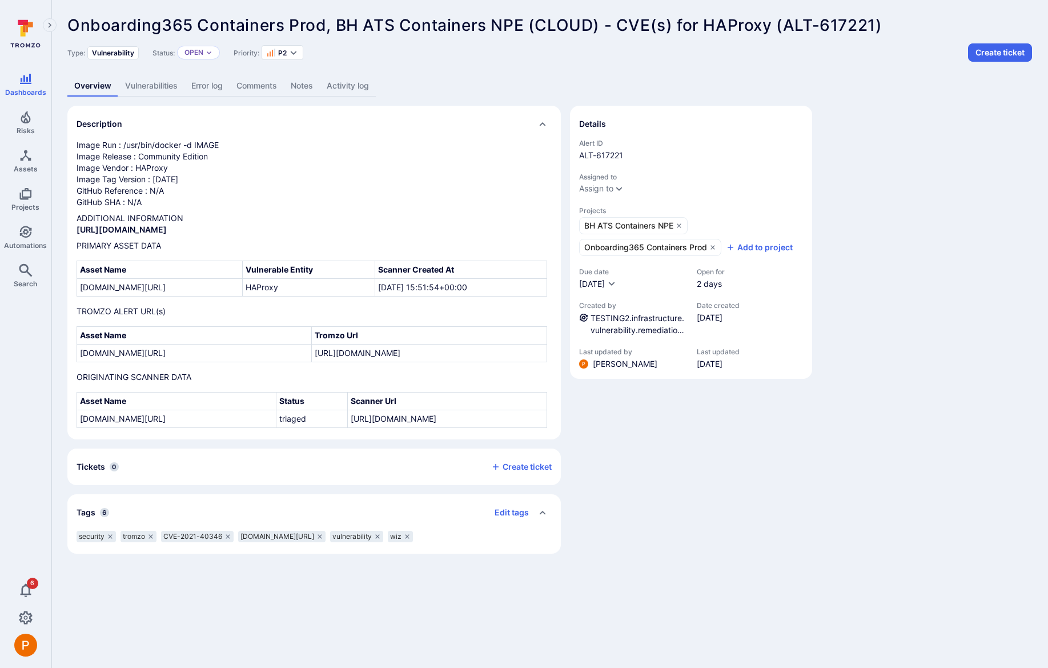
scroll to position [716, 0]
